Goal: Information Seeking & Learning: Learn about a topic

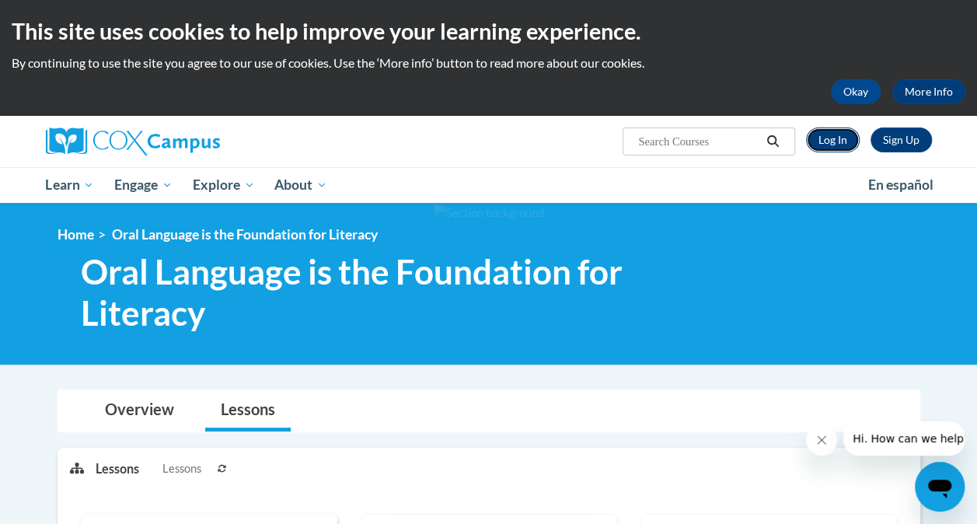
click at [836, 151] on link "Log In" at bounding box center [833, 140] width 54 height 25
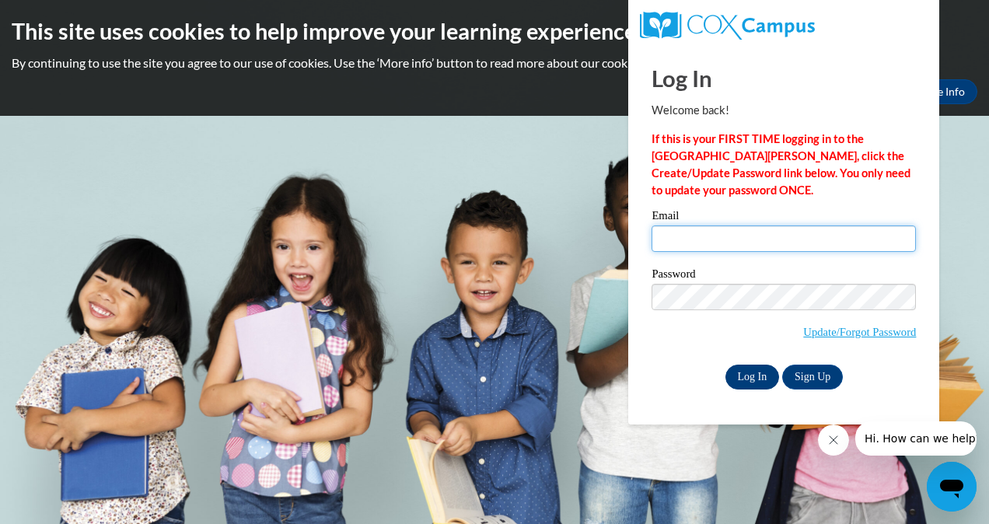
type input "reagan.rollerson@langston.edu"
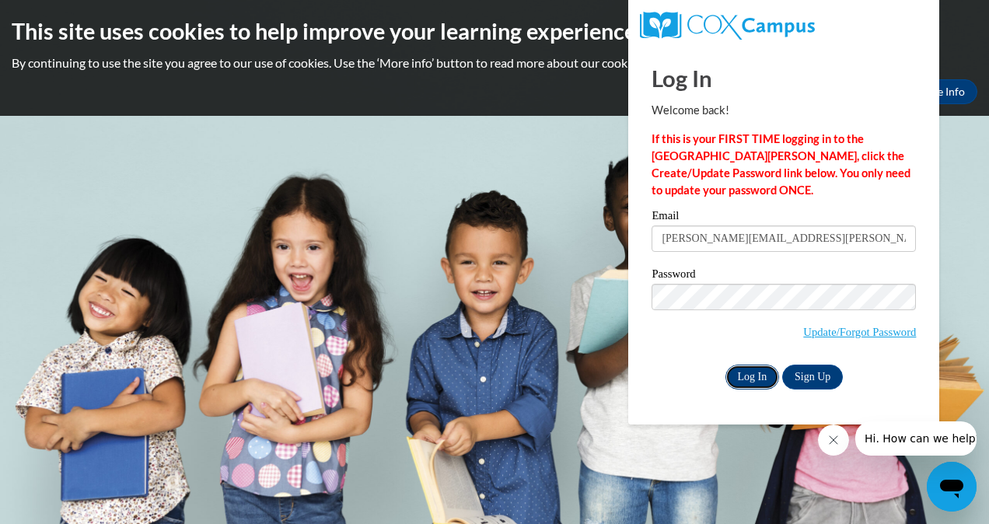
click at [735, 372] on input "Log In" at bounding box center [752, 377] width 54 height 25
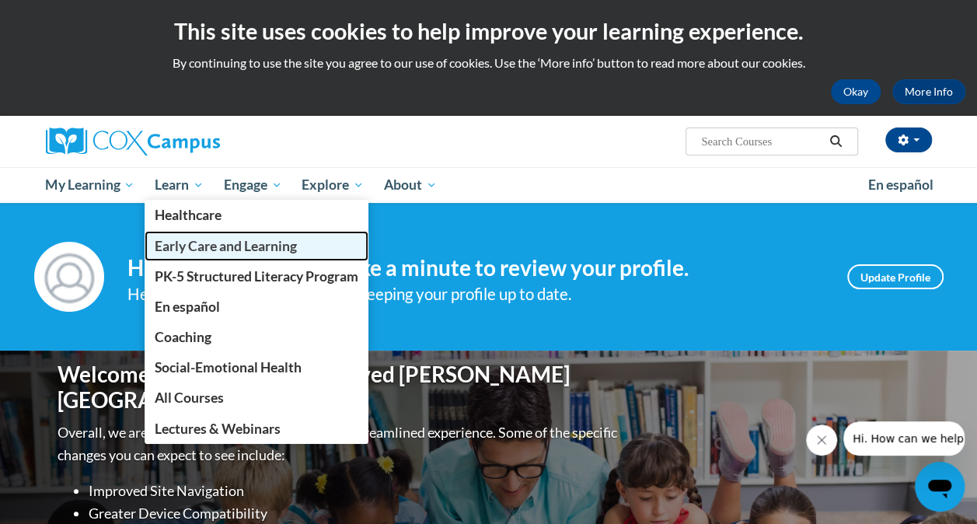
click at [202, 247] on span "Early Care and Learning" at bounding box center [226, 246] width 142 height 16
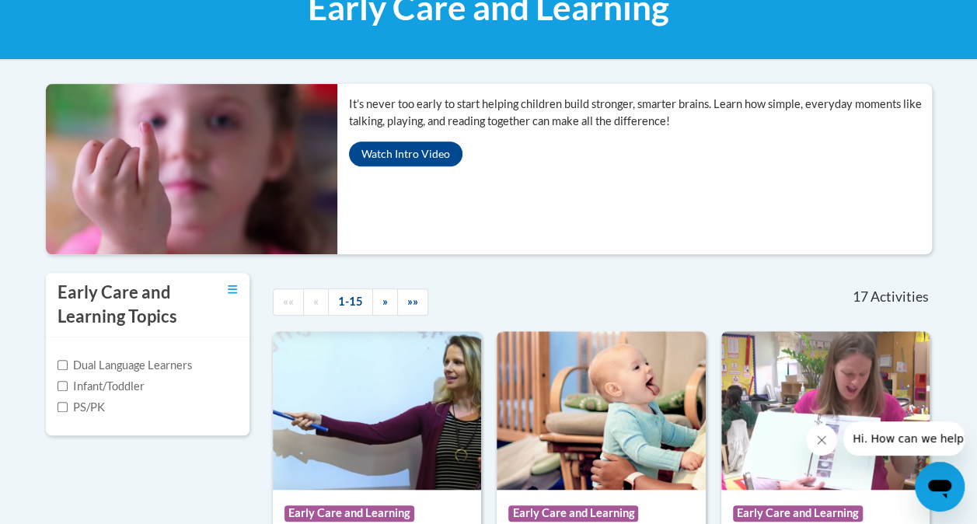
scroll to position [266, 0]
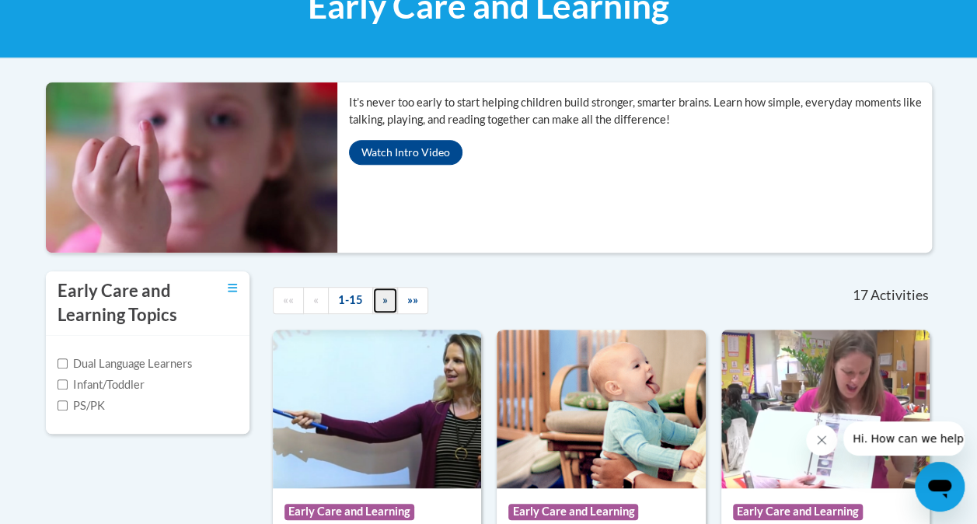
click at [387, 305] on link "»" at bounding box center [385, 300] width 26 height 27
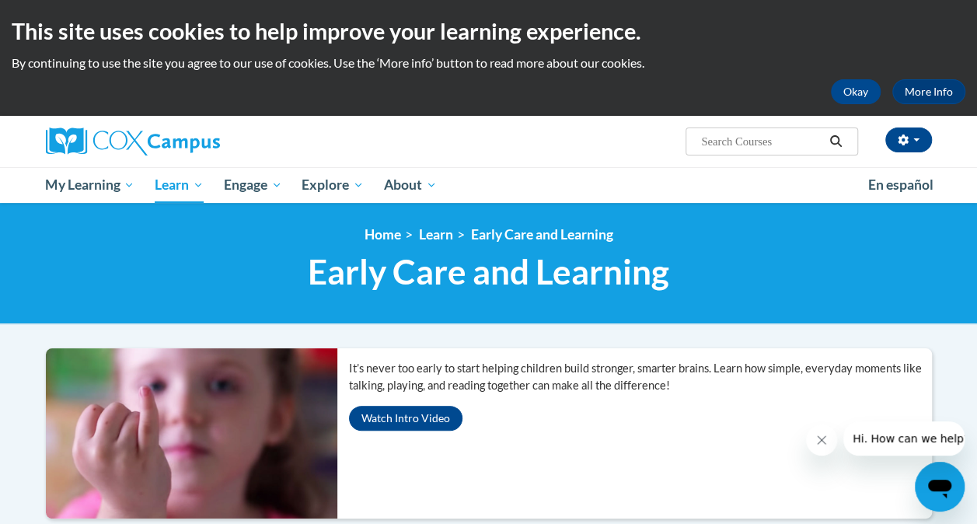
scroll to position [0, 0]
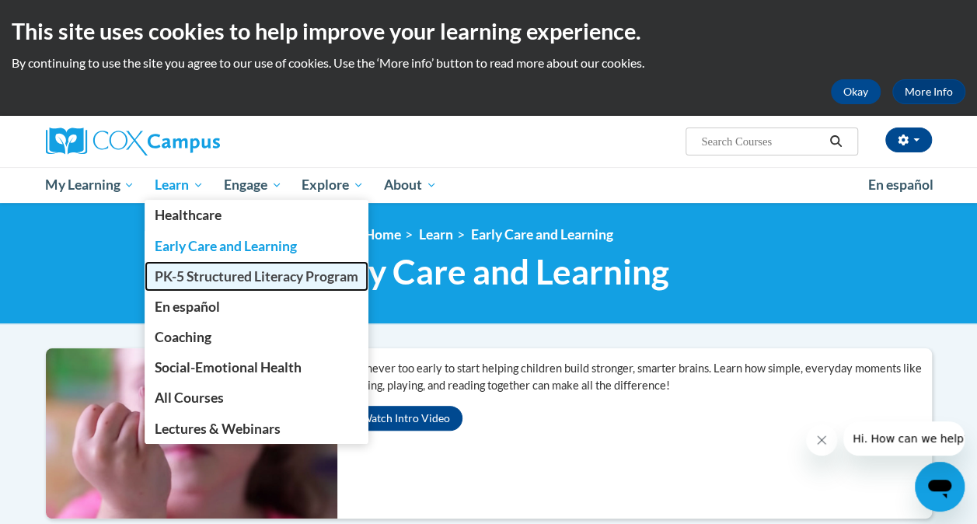
click at [218, 289] on link "PK-5 Structured Literacy Program" at bounding box center [257, 276] width 224 height 30
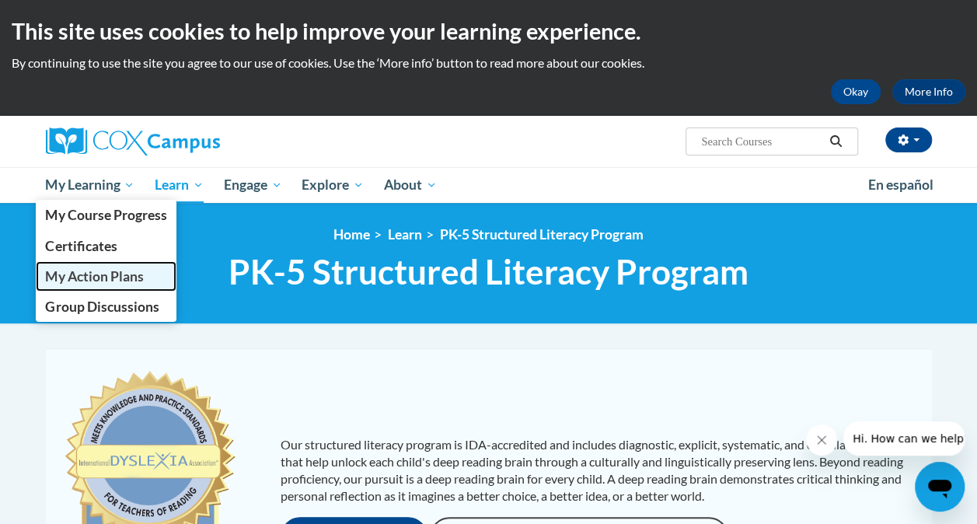
click at [106, 280] on span "My Action Plans" at bounding box center [94, 276] width 98 height 16
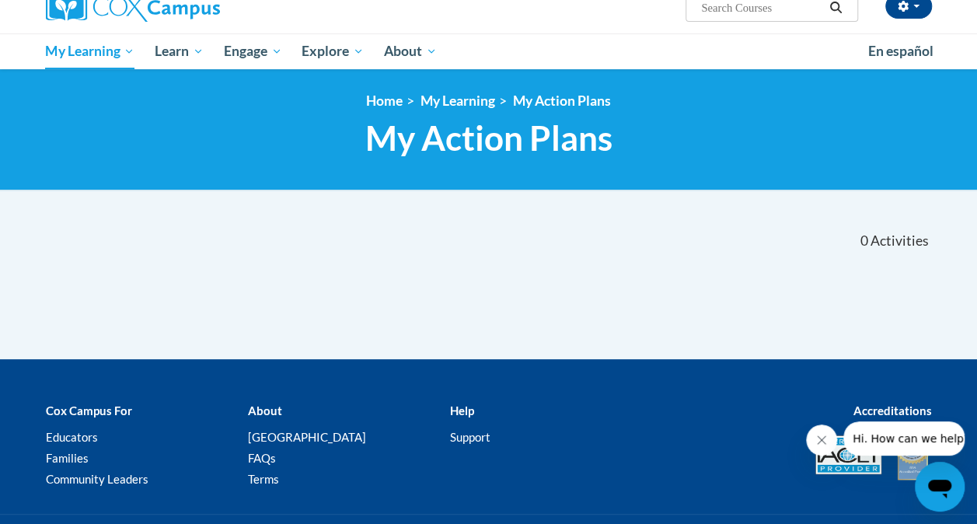
scroll to position [134, 0]
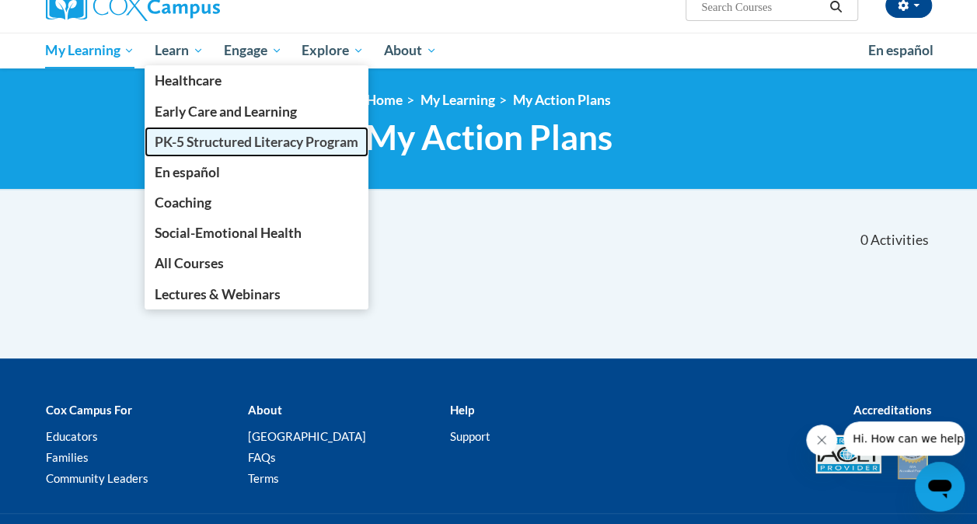
click at [239, 134] on span "PK-5 Structured Literacy Program" at bounding box center [257, 142] width 204 height 16
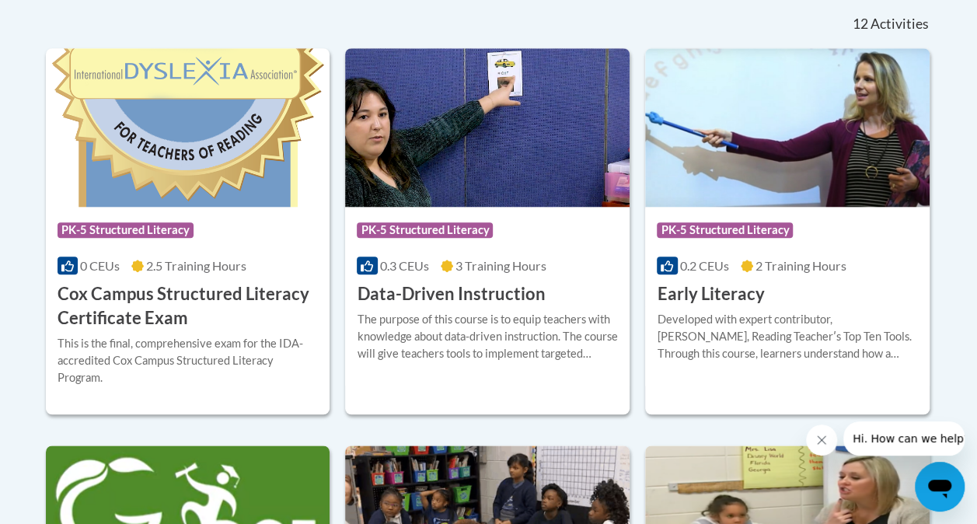
scroll to position [736, 0]
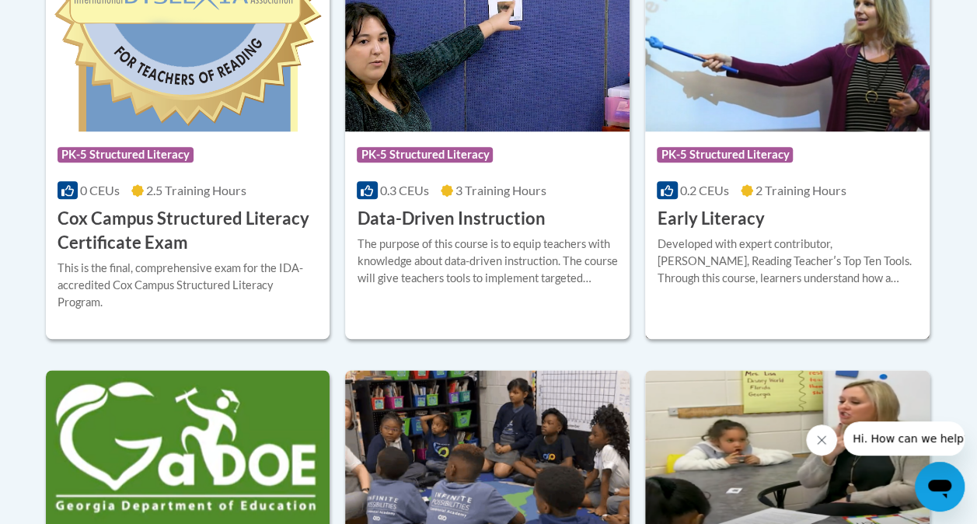
click at [774, 229] on div "Course Category: PK-5 Structured Literacy 0.2 CEUs 2 Training Hours COURSE Earl…" at bounding box center [787, 181] width 285 height 100
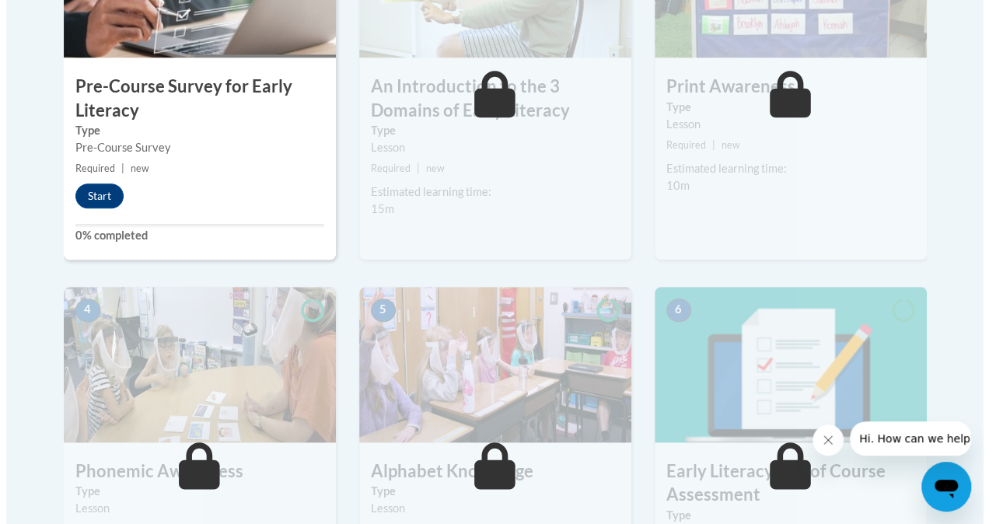
scroll to position [612, 0]
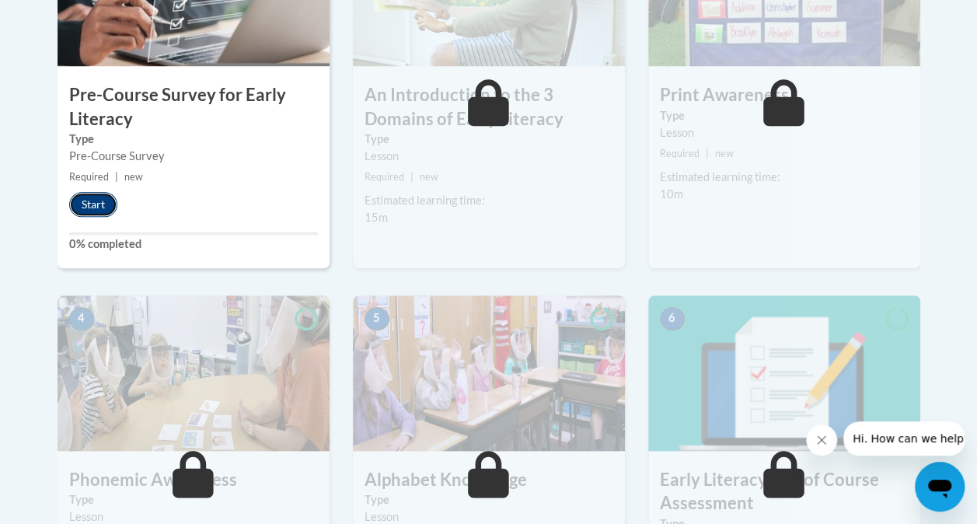
click at [93, 208] on button "Start" at bounding box center [93, 204] width 48 height 25
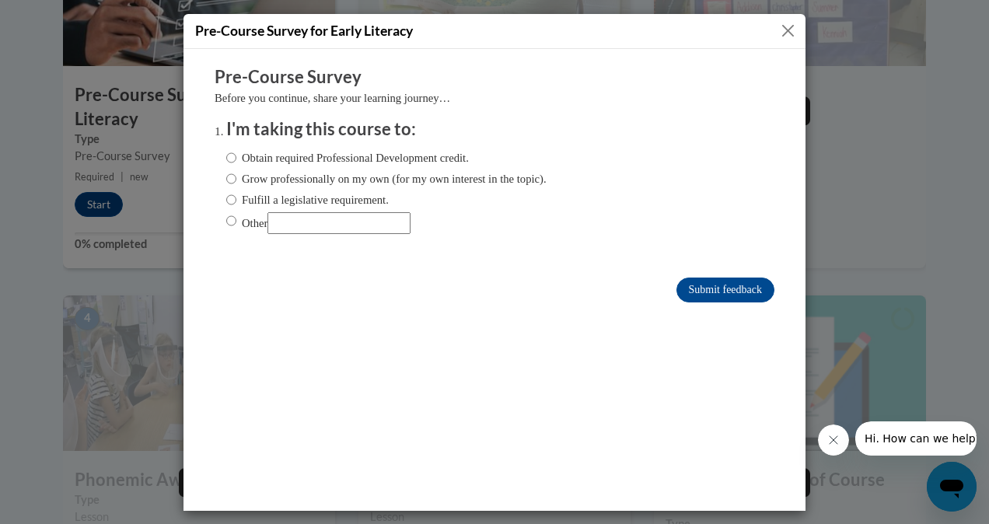
click at [309, 168] on div "Obtain required Professional Development credit. Grow professionally on my own …" at bounding box center [386, 191] width 320 height 100
click at [295, 155] on label "Obtain required Professional Development credit." at bounding box center [347, 156] width 243 height 17
click at [236, 155] on input "Obtain required Professional Development credit." at bounding box center [231, 156] width 10 height 17
radio input "true"
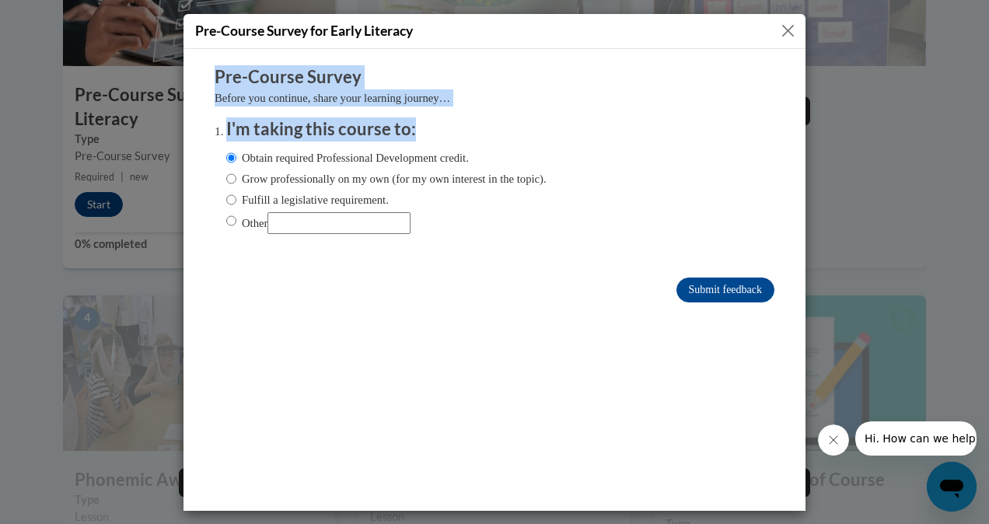
drag, startPoint x: 314, startPoint y: 187, endPoint x: 739, endPoint y: 72, distance: 439.6
click at [555, 48] on html "Comments Pre-Course Survey Before you continue, share your learning journey… I'…" at bounding box center [494, 279] width 622 height 462
click at [416, 128] on h3 "I'm taking this course to:" at bounding box center [506, 129] width 560 height 24
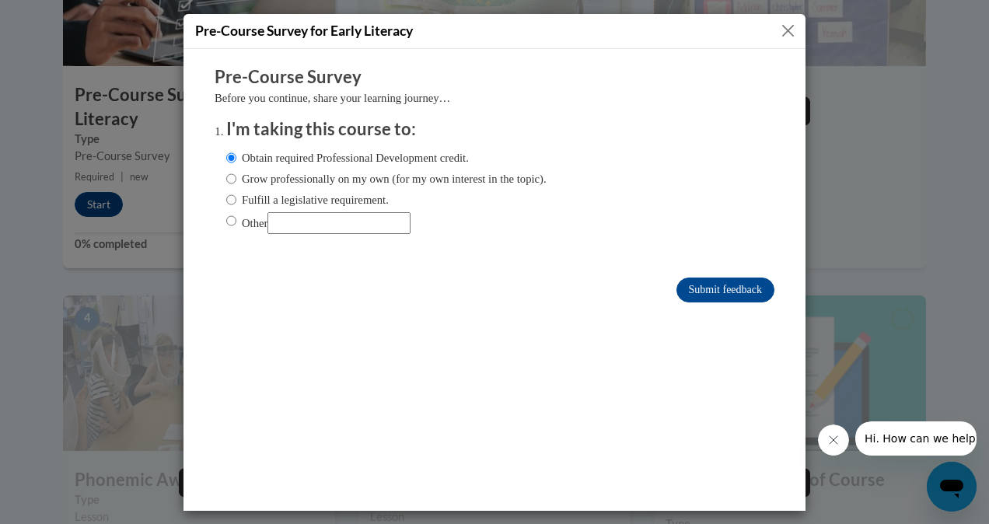
click at [416, 128] on h3 "I'm taking this course to:" at bounding box center [506, 129] width 560 height 24
click at [732, 288] on input "Submit feedback" at bounding box center [725, 289] width 98 height 25
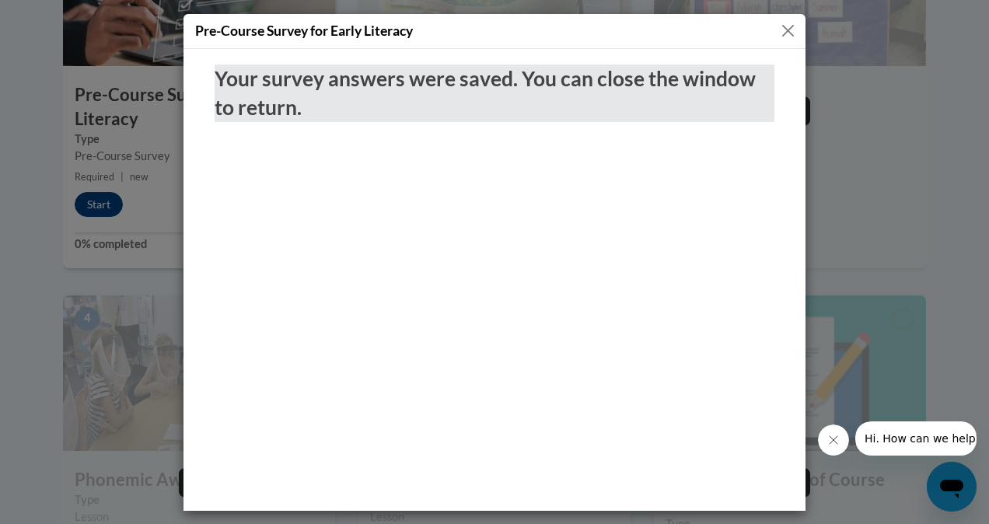
click at [794, 28] on button "Close" at bounding box center [787, 30] width 19 height 19
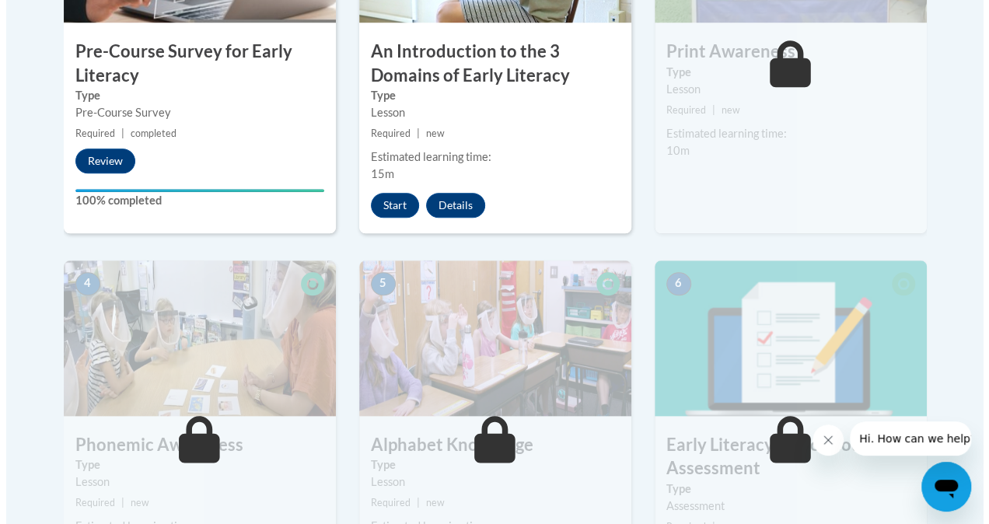
scroll to position [629, 0]
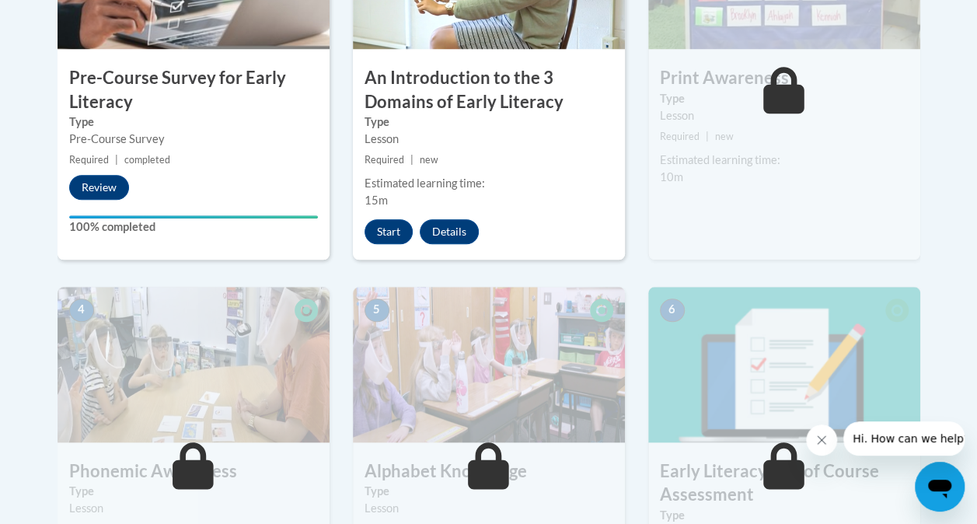
drag, startPoint x: 395, startPoint y: 232, endPoint x: 369, endPoint y: 246, distance: 30.3
click at [369, 246] on div "2 An Introduction to the 3 Domains of Early Literacy Type Lesson Required | new…" at bounding box center [489, 76] width 272 height 366
click at [379, 229] on button "Start" at bounding box center [389, 231] width 48 height 25
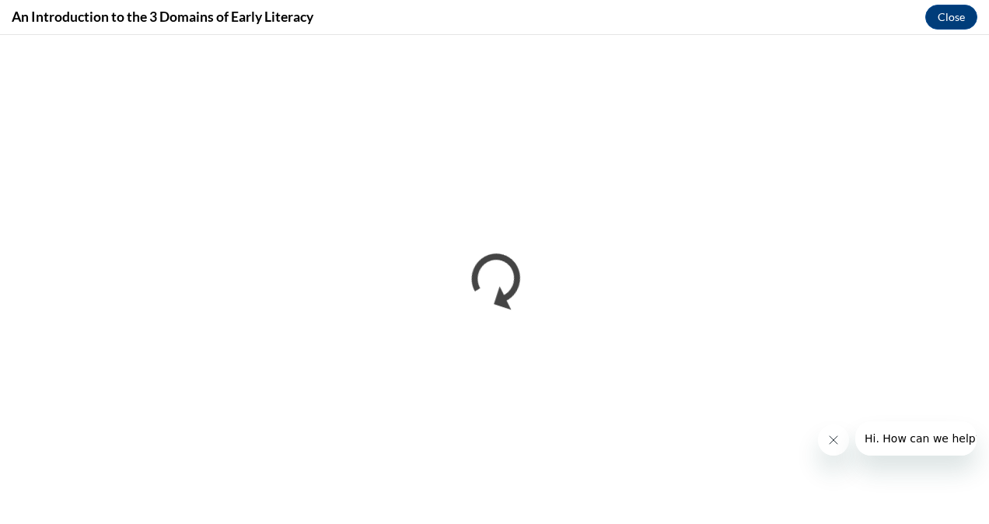
scroll to position [0, 0]
